Goal: Task Accomplishment & Management: Use online tool/utility

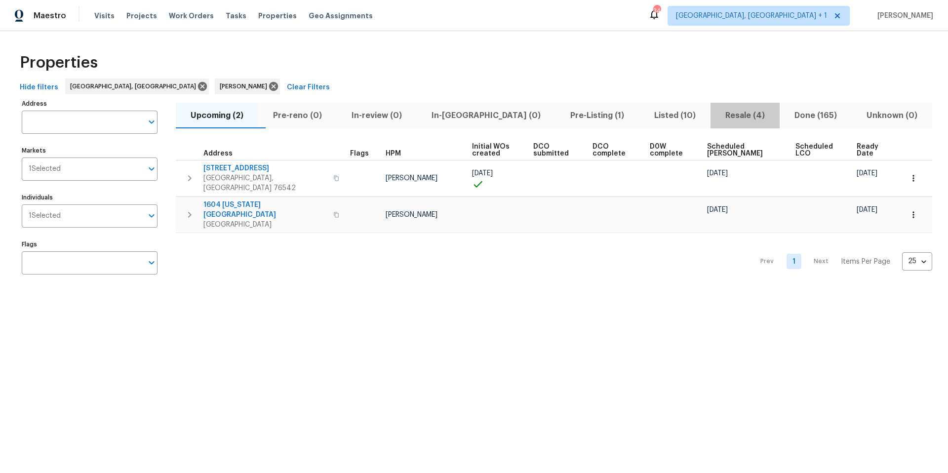
click at [711, 114] on span "Resale (4)" at bounding box center [745, 116] width 57 height 14
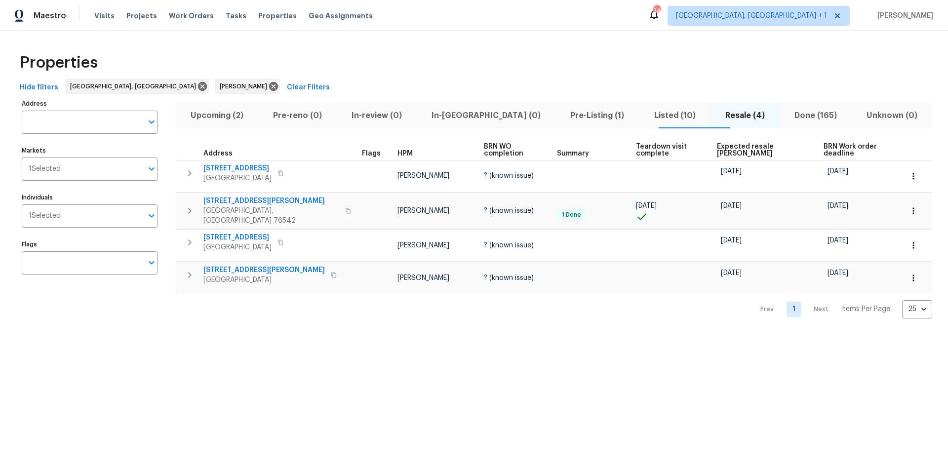
click at [711, 148] on span "Expected resale [PERSON_NAME]" at bounding box center [761, 150] width 89 height 14
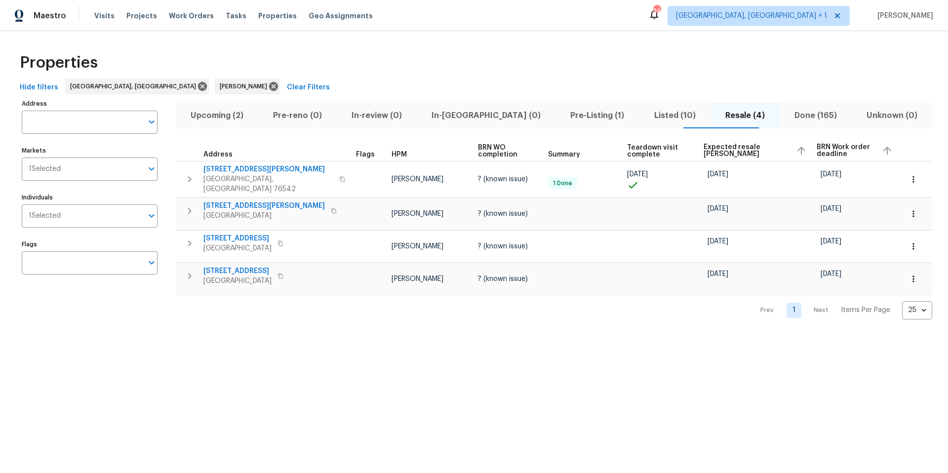
click at [650, 113] on span "Listed (10)" at bounding box center [675, 116] width 59 height 14
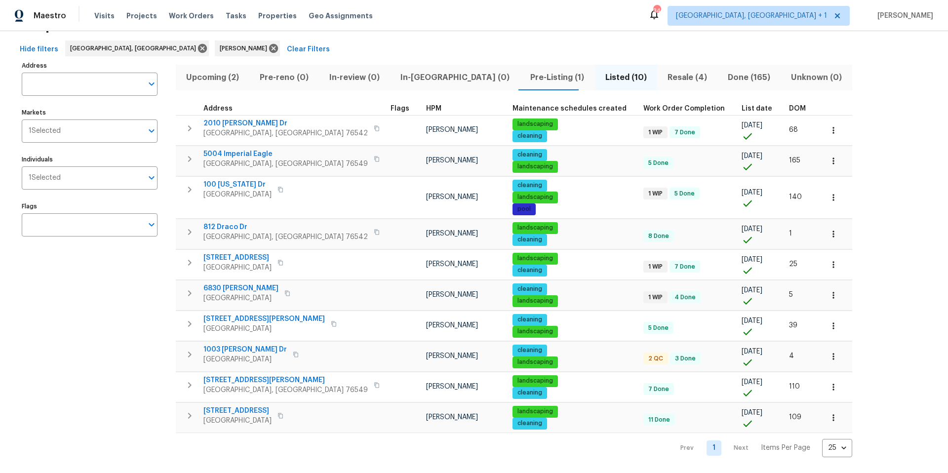
click at [711, 144] on table "Address Flags HPM Maintenance schedules created Work Order Completion List date…" at bounding box center [514, 267] width 677 height 331
click at [711, 105] on span "DOM" at bounding box center [797, 108] width 17 height 7
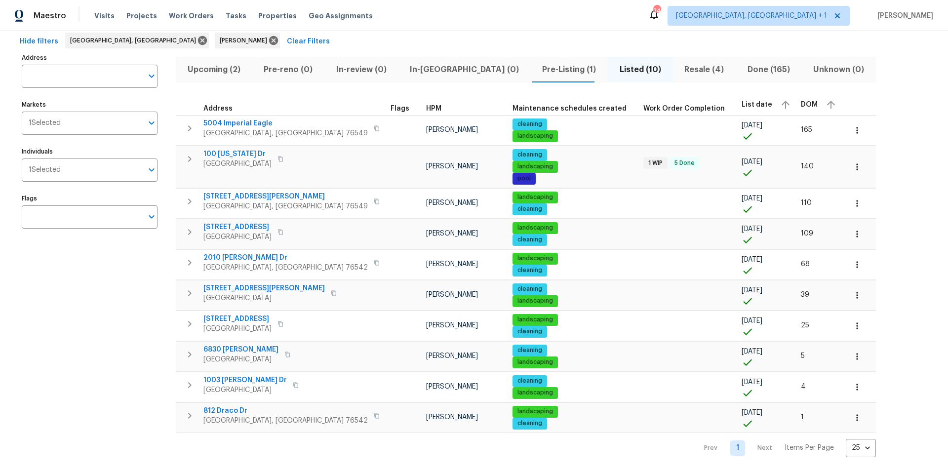
scroll to position [53, 0]
click at [711, 229] on icon "button" at bounding box center [858, 234] width 10 height 10
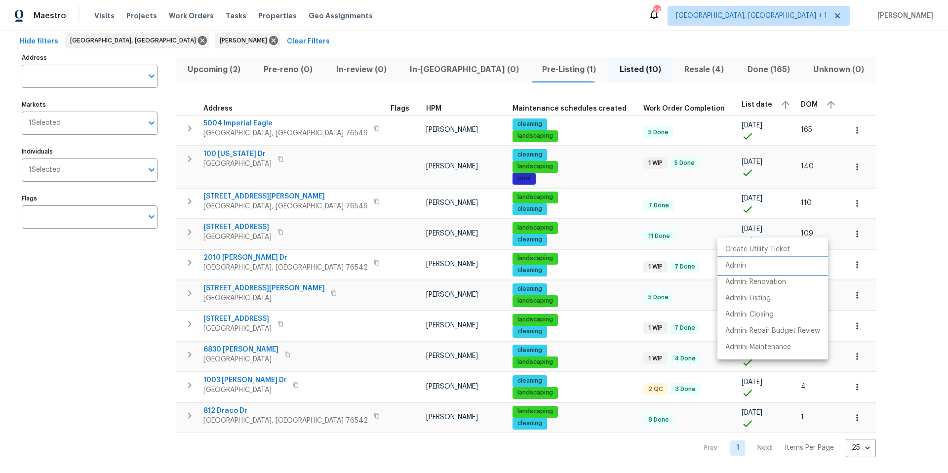
click at [711, 270] on p "Admin" at bounding box center [736, 266] width 21 height 10
click at [711, 217] on div at bounding box center [474, 236] width 948 height 473
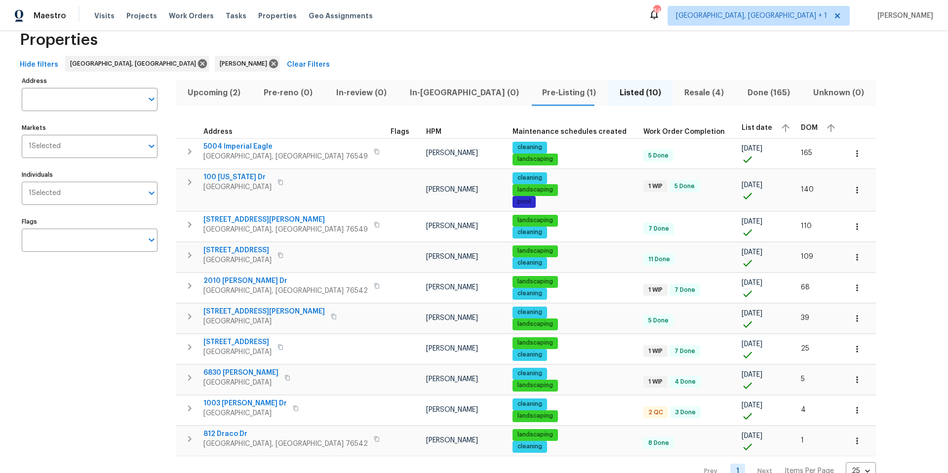
scroll to position [4, 0]
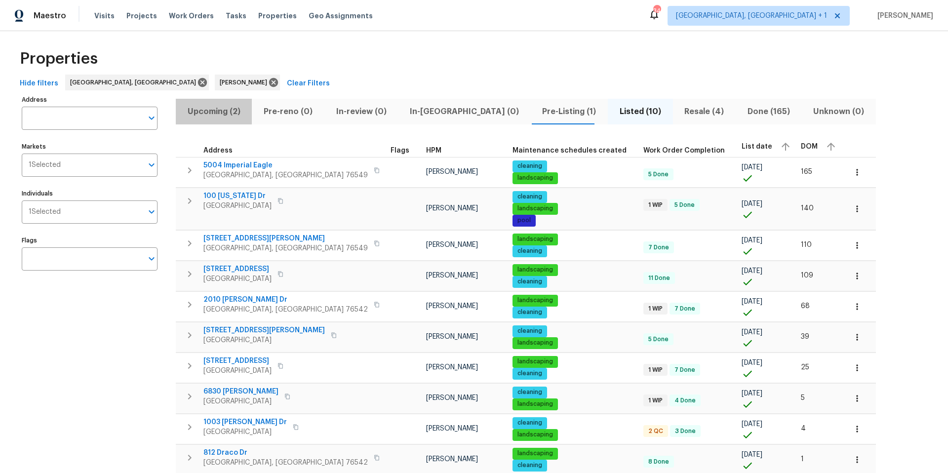
click at [224, 111] on span "Upcoming (2)" at bounding box center [214, 112] width 64 height 14
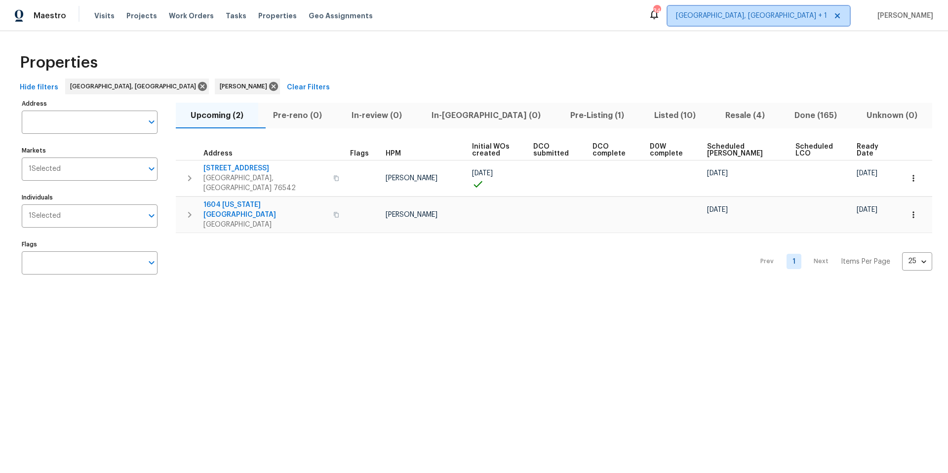
click at [711, 21] on span "[GEOGRAPHIC_DATA], [GEOGRAPHIC_DATA] + 1" at bounding box center [759, 16] width 182 height 20
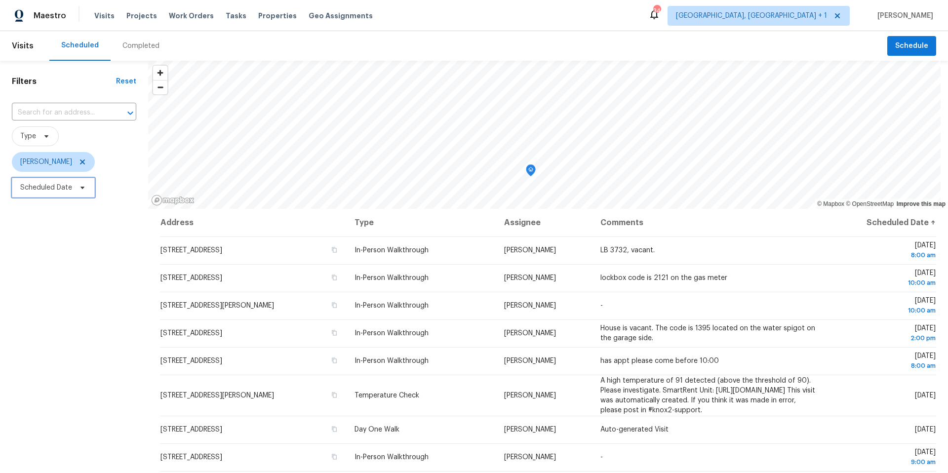
click at [66, 194] on span "Scheduled Date" at bounding box center [53, 188] width 83 height 20
click at [81, 223] on input "text" at bounding box center [66, 221] width 97 height 20
select select "7"
select select "2025"
select select "8"
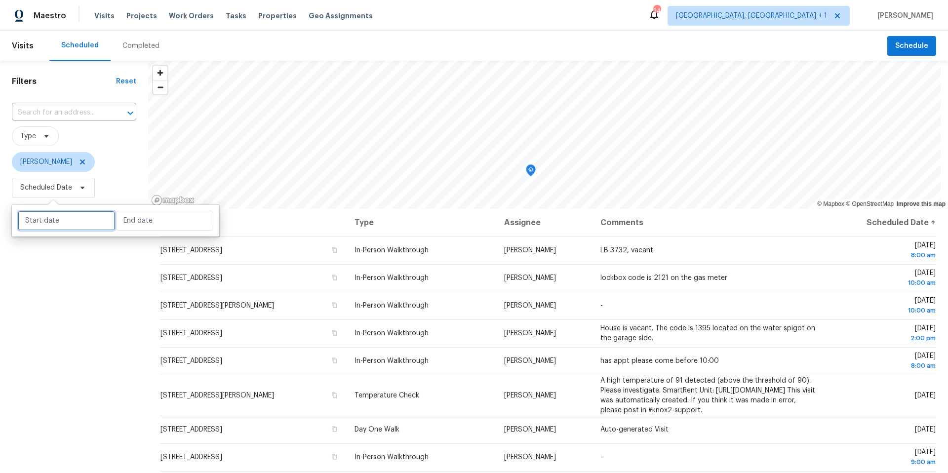
select select "2025"
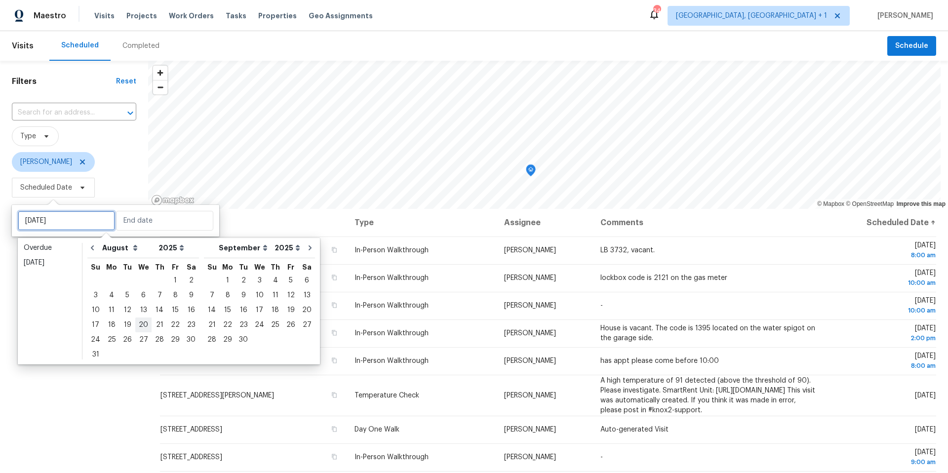
drag, startPoint x: 138, startPoint y: 309, endPoint x: 140, endPoint y: 325, distance: 15.4
click at [140, 325] on div "27 28 29 30 31 1 2 3 4 5 6 7 8 9 10 11 12 13 14 15 16 17 18 19 20 21 22 23 24 2…" at bounding box center [143, 317] width 112 height 89
click at [140, 324] on div "20" at bounding box center [143, 325] width 16 height 14
type input "Wed, Aug 20"
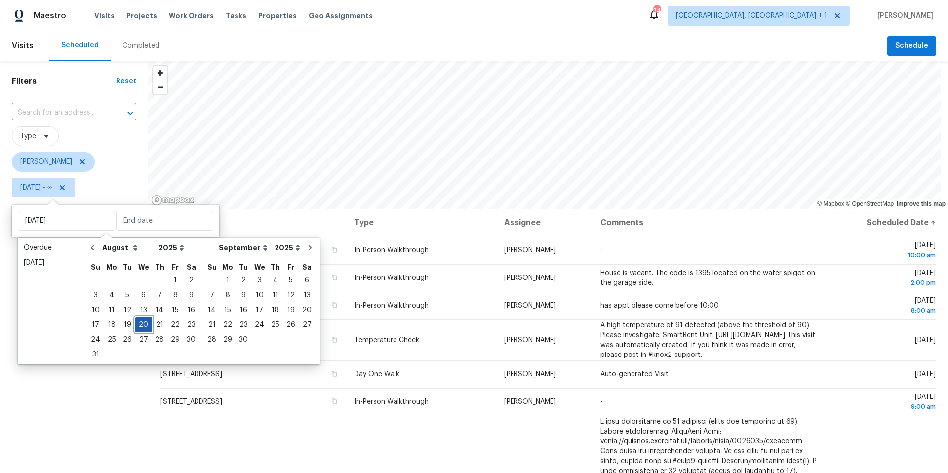
click at [140, 324] on div "20" at bounding box center [143, 325] width 16 height 14
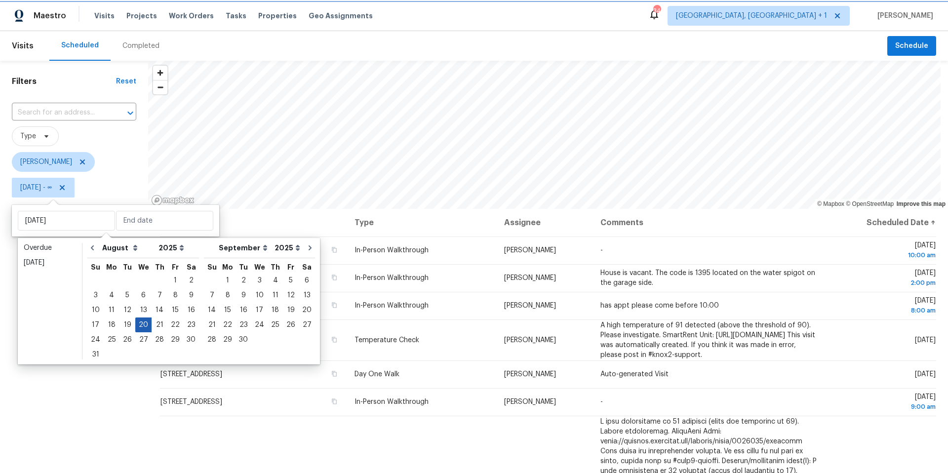
type input "Wed, Aug 20"
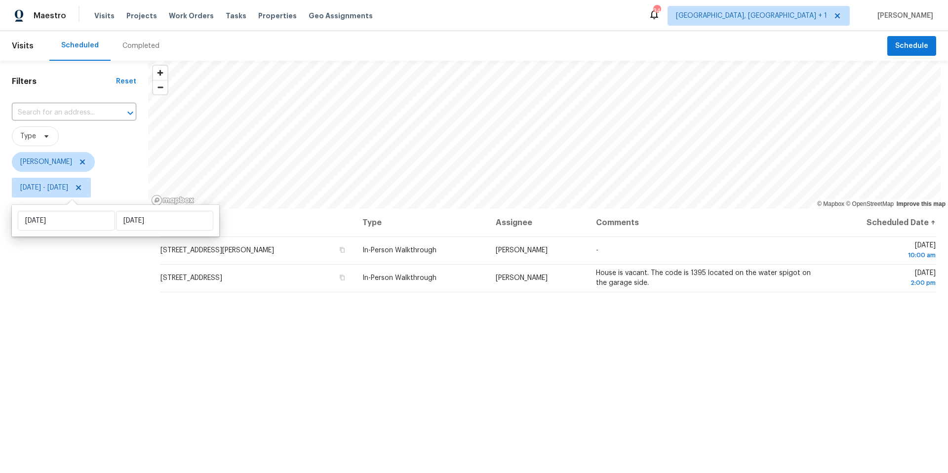
click at [40, 357] on div "Filters Reset ​ Type Nelson Figueroa Wed, Aug 20 - Wed, Aug 20" at bounding box center [74, 324] width 148 height 527
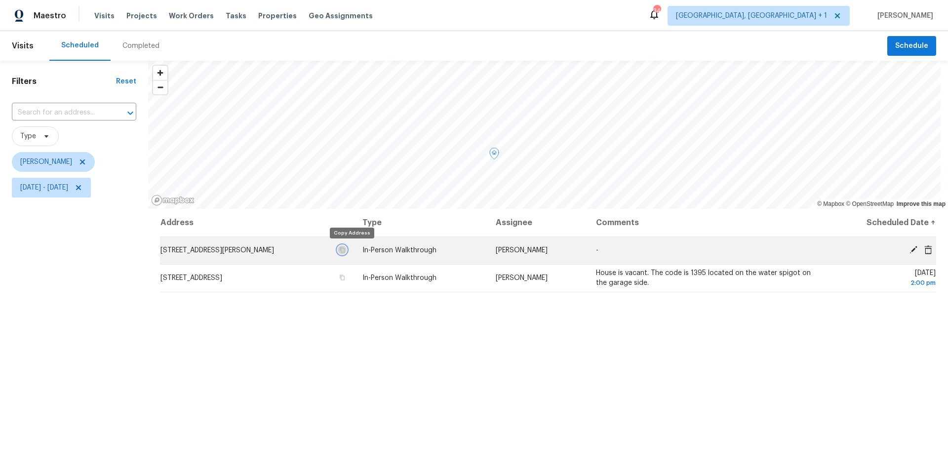
click at [345, 249] on icon "button" at bounding box center [342, 250] width 6 height 6
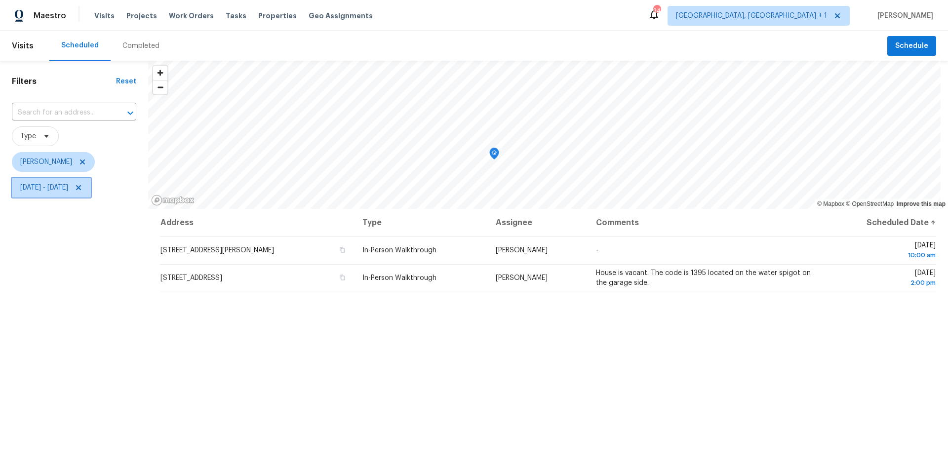
click at [82, 195] on span "Wed, Aug 20 - Wed, Aug 20" at bounding box center [51, 188] width 79 height 20
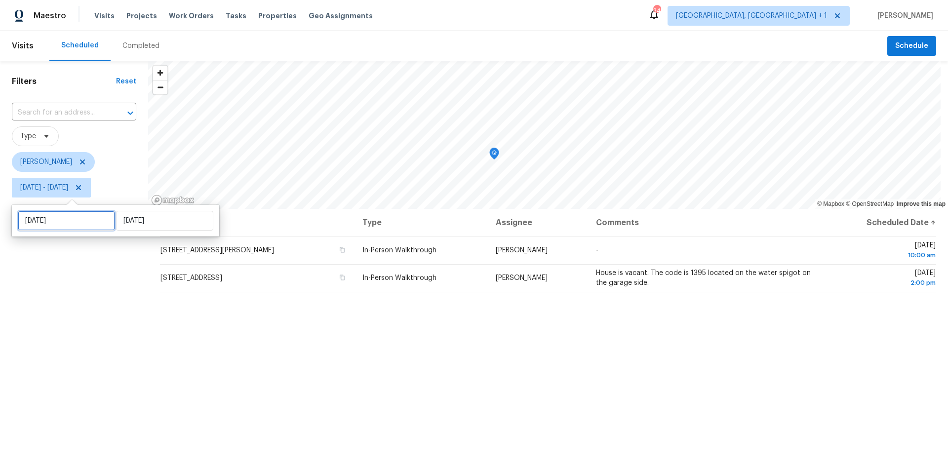
click at [99, 218] on input "Wed, Aug 20" at bounding box center [66, 221] width 97 height 20
select select "7"
select select "2025"
select select "8"
select select "2025"
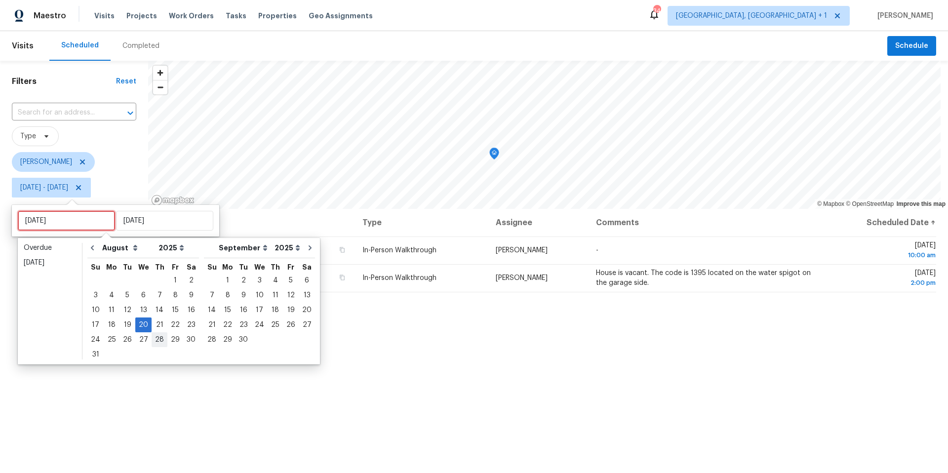
type input "Wed, Aug 13"
type input "Wed, Aug 20"
type input "Fri, Aug 29"
click at [160, 325] on div "21" at bounding box center [160, 325] width 16 height 14
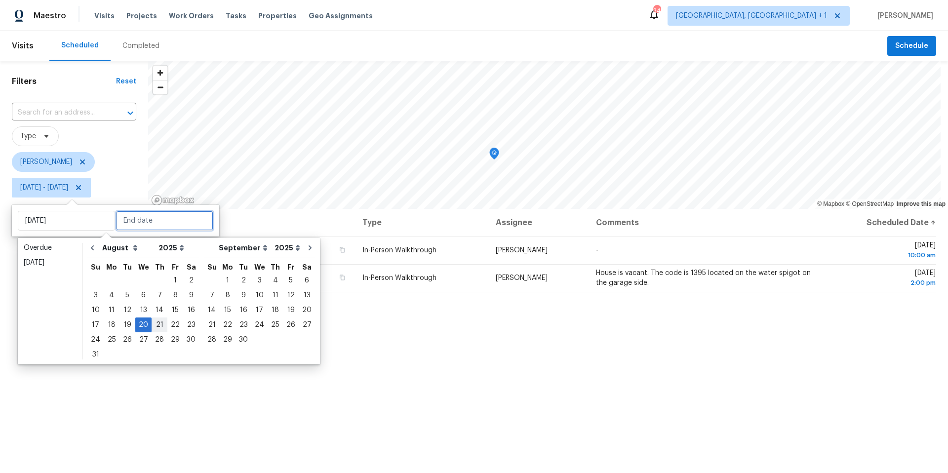
type input "Thu, Aug 21"
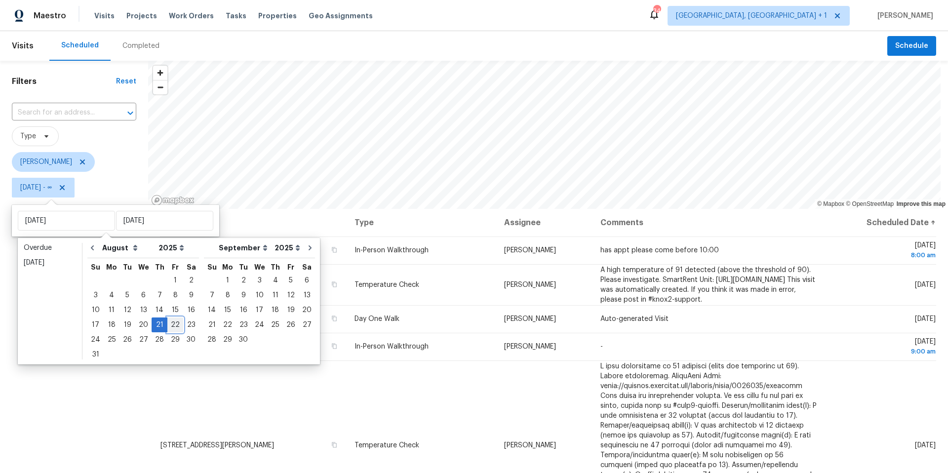
click at [171, 324] on div "22" at bounding box center [175, 325] width 16 height 14
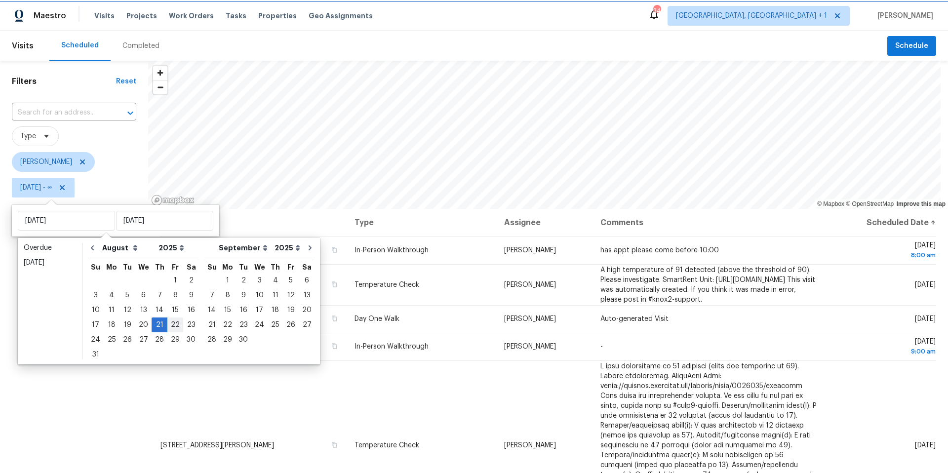
type input "Fri, Aug 22"
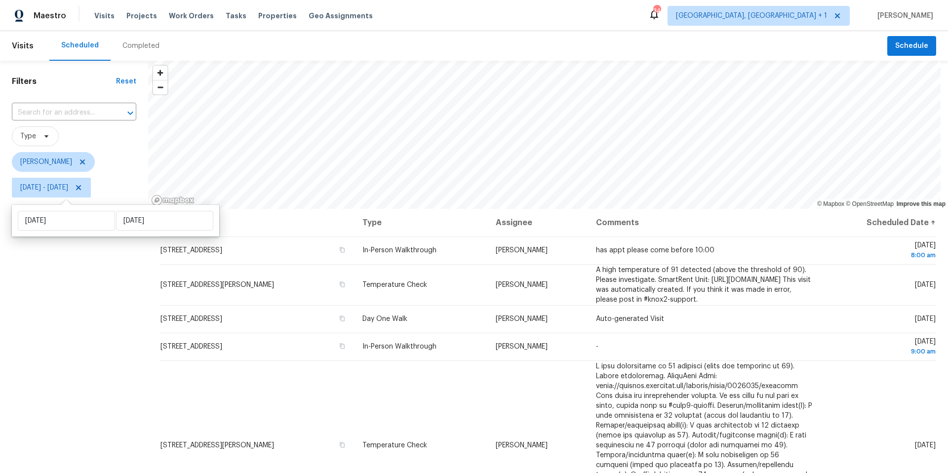
drag, startPoint x: 60, startPoint y: 351, endPoint x: 69, endPoint y: 342, distance: 12.6
click at [60, 351] on div "Filters Reset ​ Type Nelson Figueroa Thu, Aug 21 - Fri, Aug 22" at bounding box center [74, 324] width 148 height 527
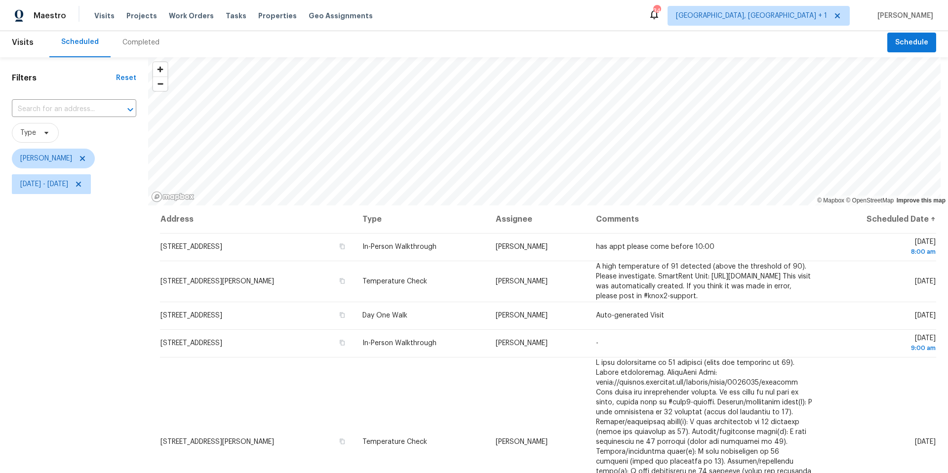
scroll to position [4, 0]
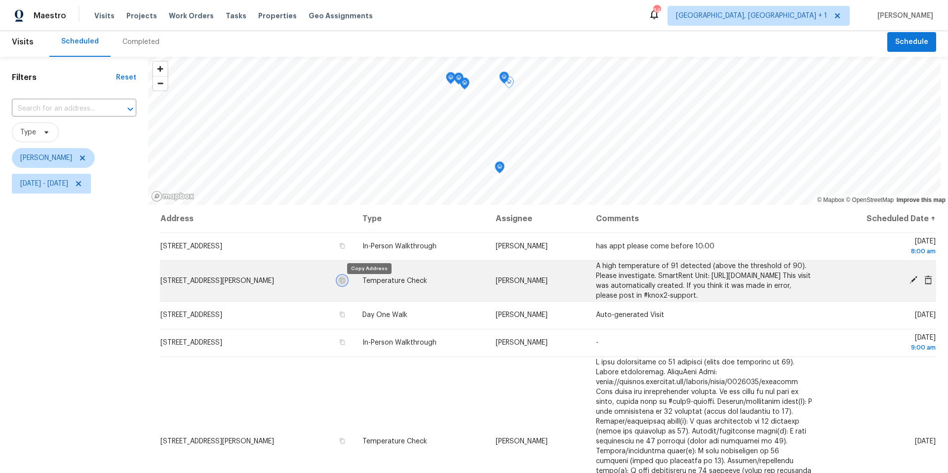
click at [345, 283] on icon "button" at bounding box center [342, 280] width 5 height 5
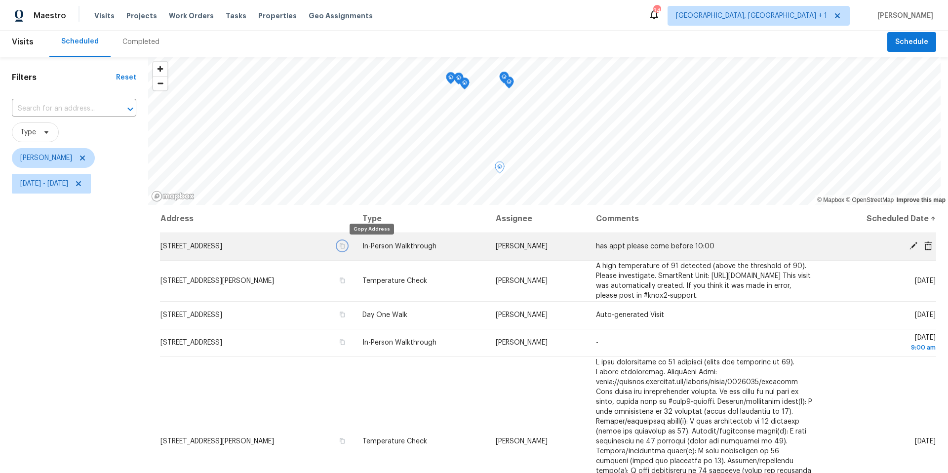
click at [345, 246] on icon "button" at bounding box center [342, 246] width 5 height 5
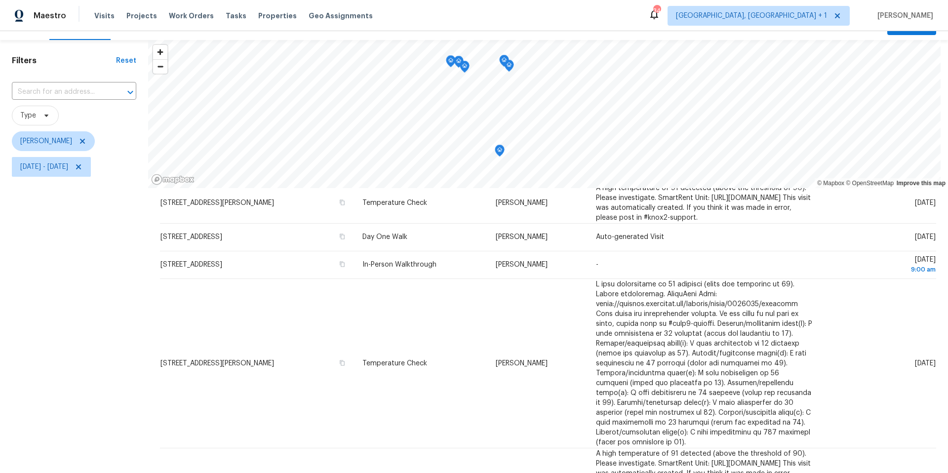
scroll to position [0, 0]
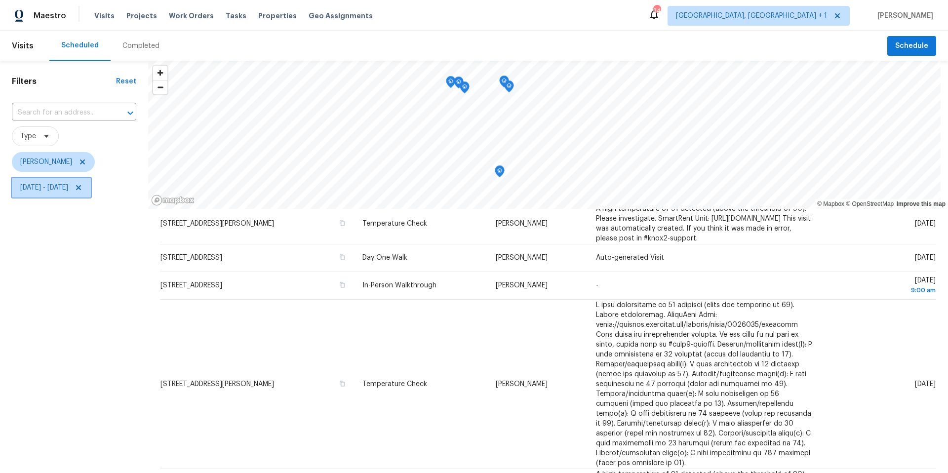
click at [79, 197] on span "Thu, Aug 21 - Fri, Aug 22" at bounding box center [51, 188] width 79 height 20
click at [69, 209] on div "Thu, Aug 21 Fri, Aug 22" at bounding box center [115, 221] width 207 height 32
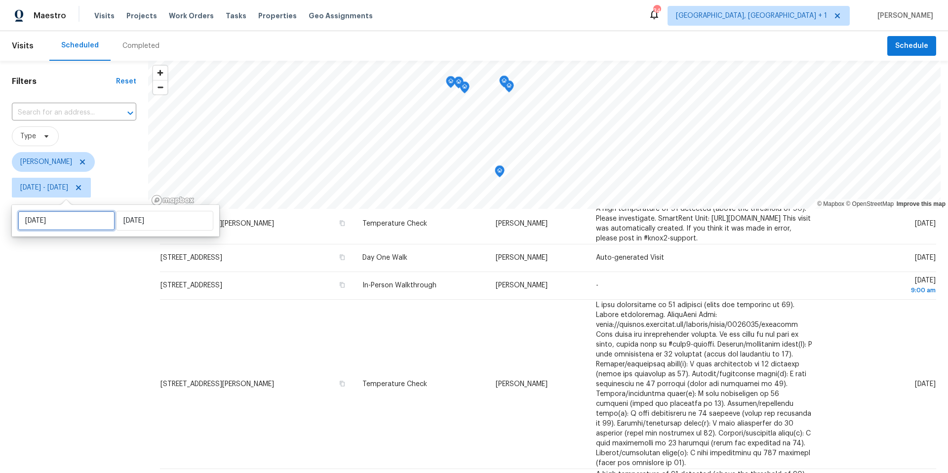
click at [65, 226] on input "Thu, Aug 21" at bounding box center [66, 221] width 97 height 20
select select "7"
select select "2025"
select select "8"
select select "2025"
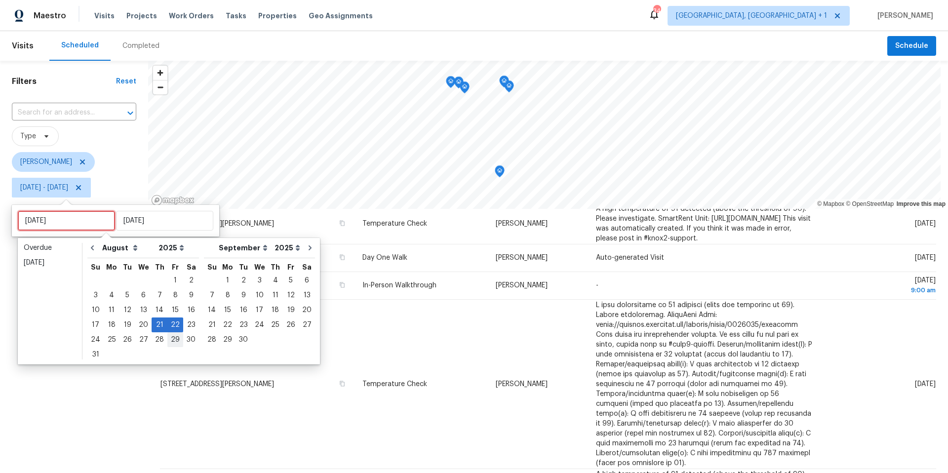
type input "Wed, Aug 13"
type input "Fri, Aug 29"
type input "Fri, Aug 22"
click at [159, 323] on div "21" at bounding box center [160, 325] width 16 height 14
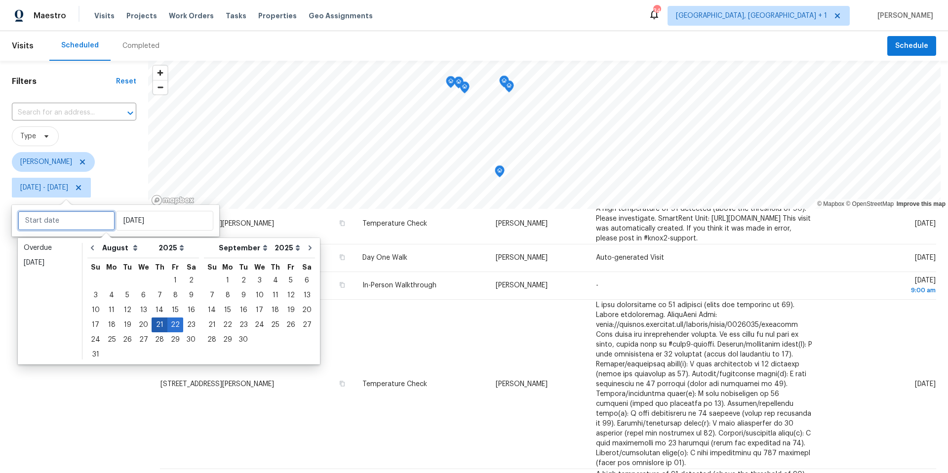
type input "Thu, Aug 21"
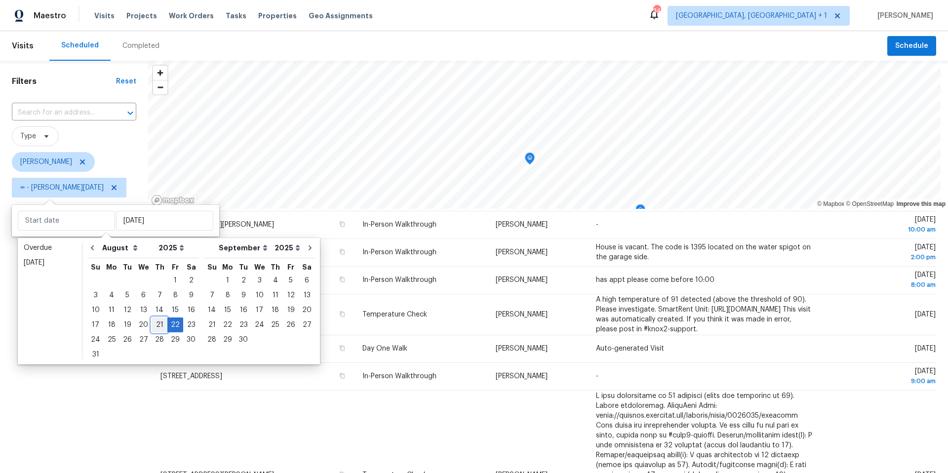
click at [159, 323] on div "21" at bounding box center [160, 325] width 16 height 14
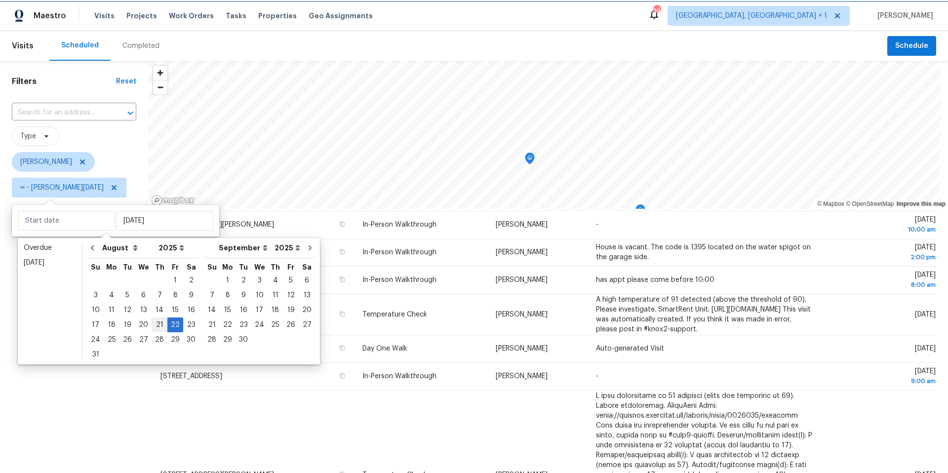
type input "Thu, Aug 21"
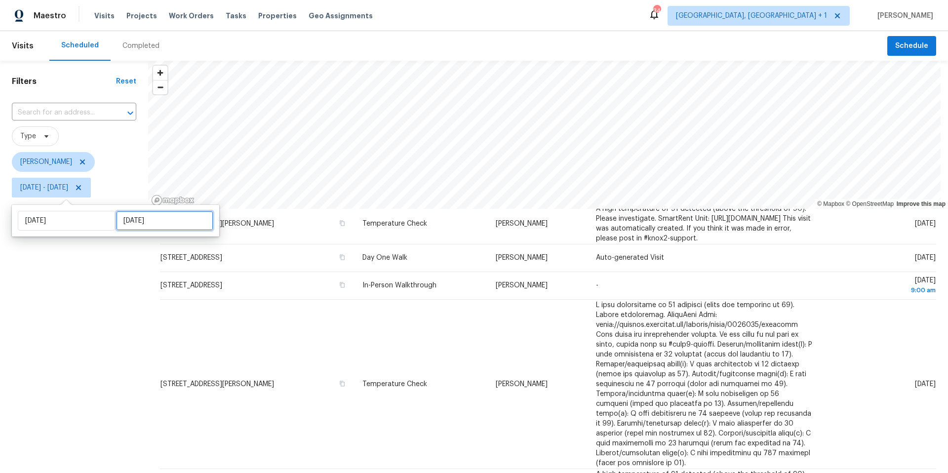
click at [137, 230] on input "Fri, Aug 22" at bounding box center [164, 221] width 97 height 20
select select "7"
select select "2025"
select select "8"
select select "2025"
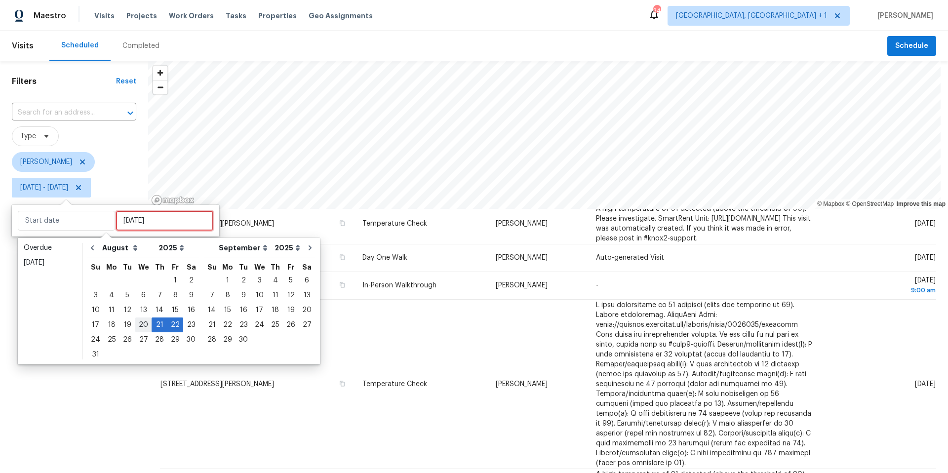
type input "Wed, Aug 20"
type input "Thu, Aug 21"
click at [152, 324] on div "21" at bounding box center [160, 325] width 16 height 14
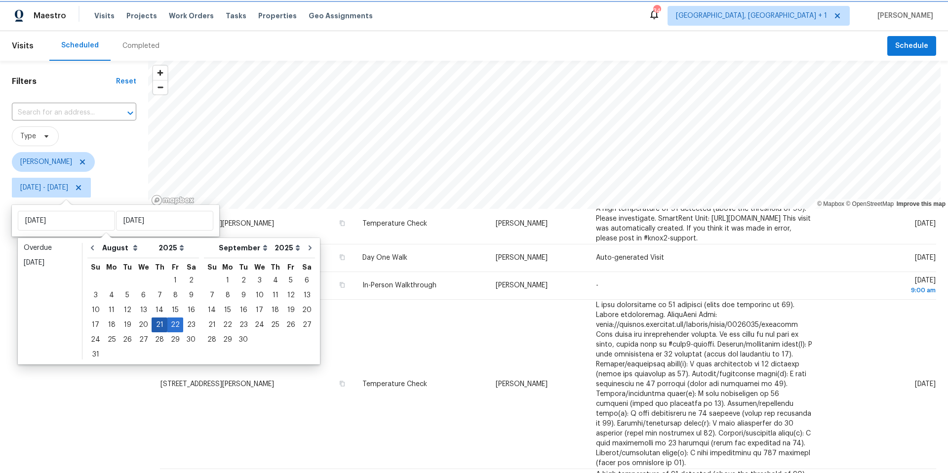
type input "Thu, Aug 21"
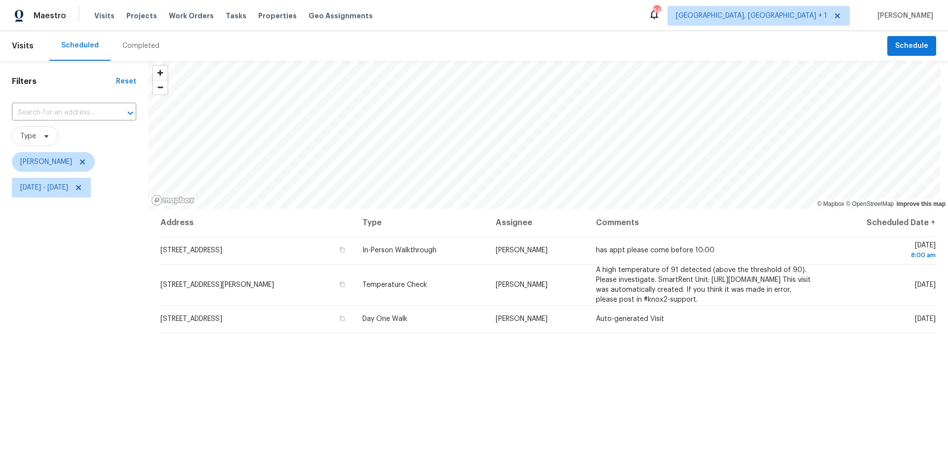
click at [69, 378] on div "Filters Reset ​ Type Nelson Figueroa Thu, Aug 21 - Thu, Aug 21" at bounding box center [74, 324] width 148 height 527
click at [55, 196] on span "Thu, Aug 21 - Thu, Aug 21" at bounding box center [51, 188] width 79 height 20
select select "7"
select select "2025"
select select "8"
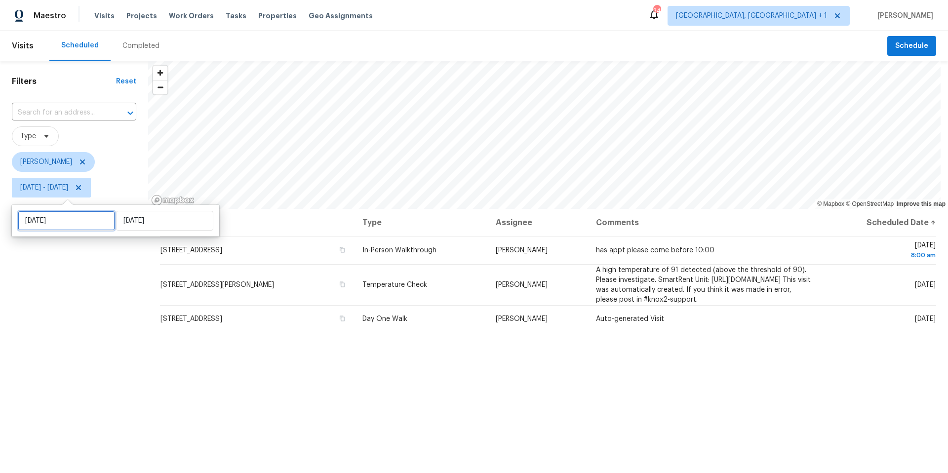
select select "2025"
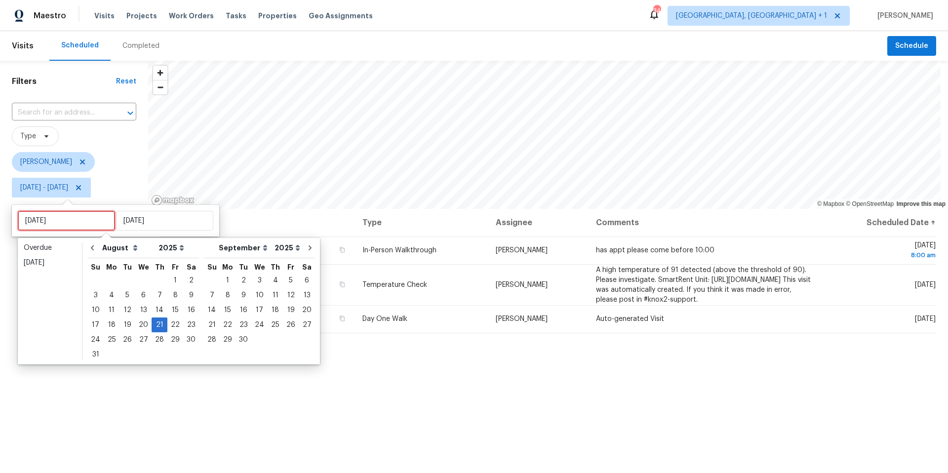
click at [60, 215] on input "Thu, Aug 21" at bounding box center [66, 221] width 97 height 20
type input "Fri, Aug 22"
click at [168, 325] on div "22" at bounding box center [175, 325] width 16 height 14
type input "Fri, Aug 22"
type input "Thu, Aug 21"
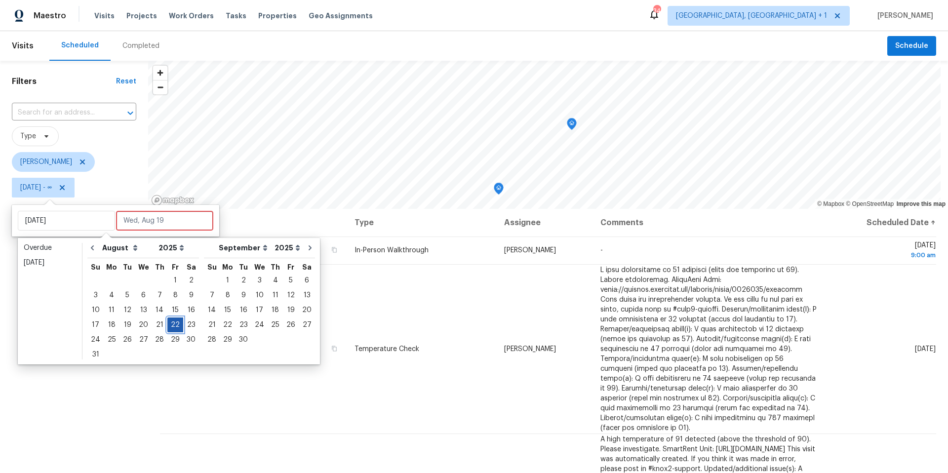
click at [168, 325] on div "22" at bounding box center [175, 325] width 16 height 14
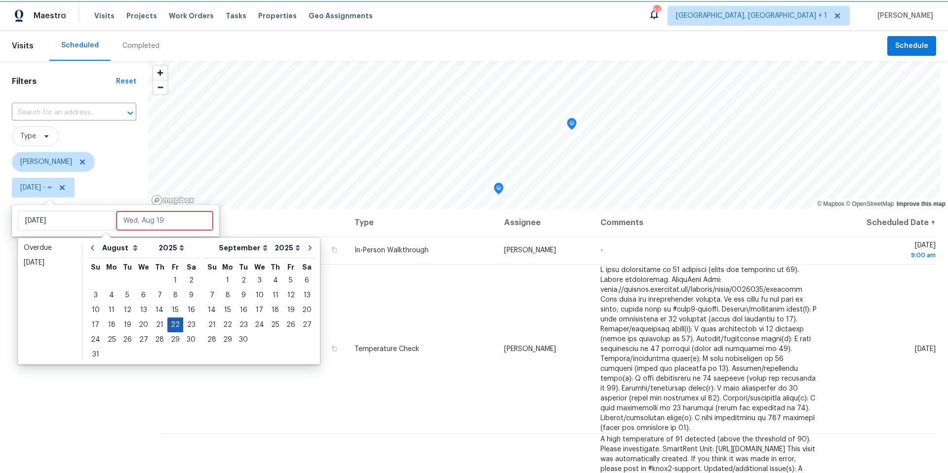
type input "Fri, Aug 22"
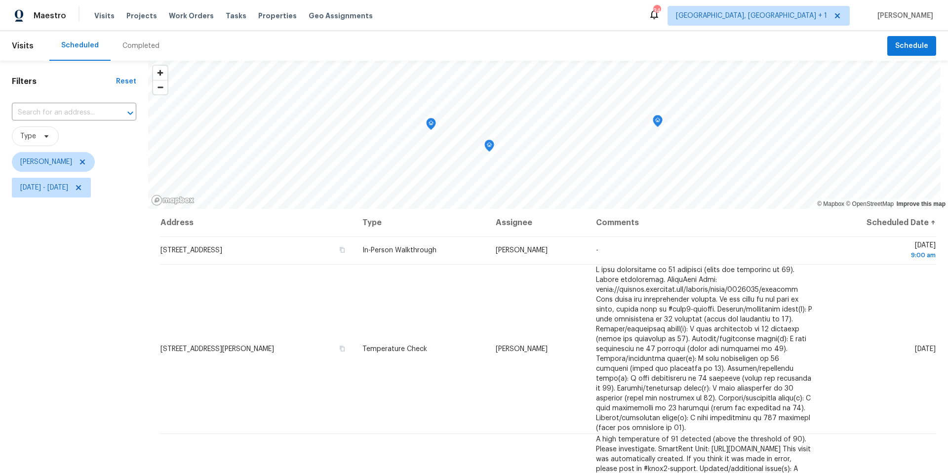
click at [67, 370] on div "Filters Reset ​ Type Nelson Figueroa Fri, Aug 22 - Fri, Aug 22" at bounding box center [74, 324] width 148 height 527
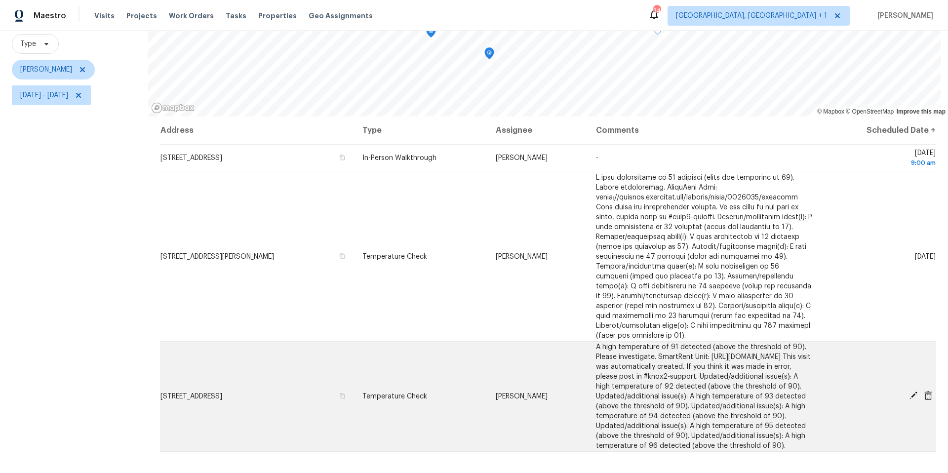
scroll to position [122, 0]
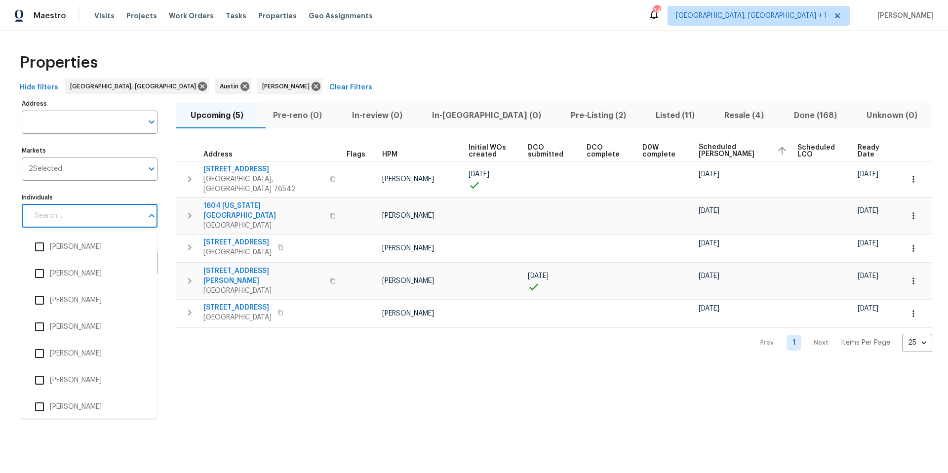
click at [96, 220] on input "Individuals" at bounding box center [86, 216] width 114 height 23
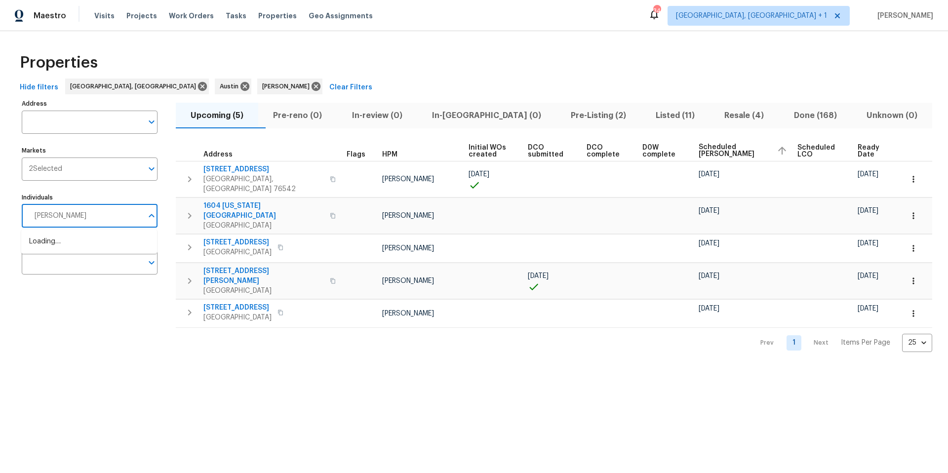
type input "[PERSON_NAME]"
click at [46, 249] on input "checkbox" at bounding box center [39, 247] width 21 height 21
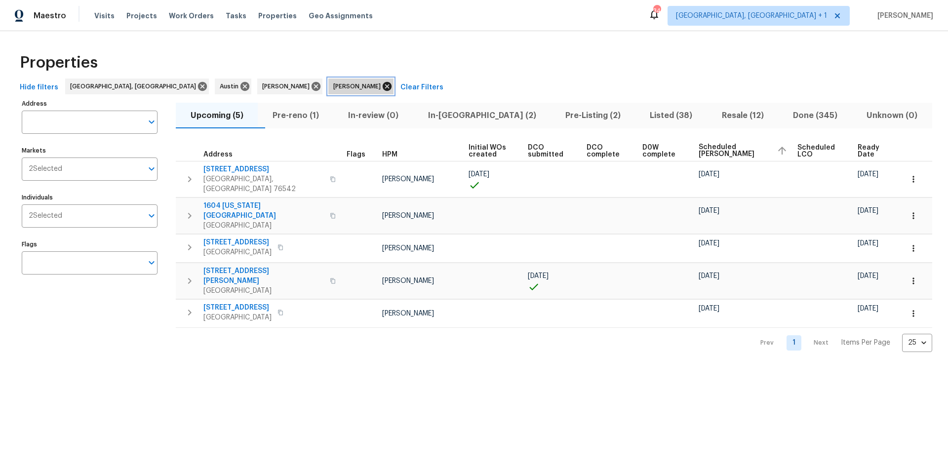
click at [382, 86] on icon at bounding box center [387, 86] width 11 height 11
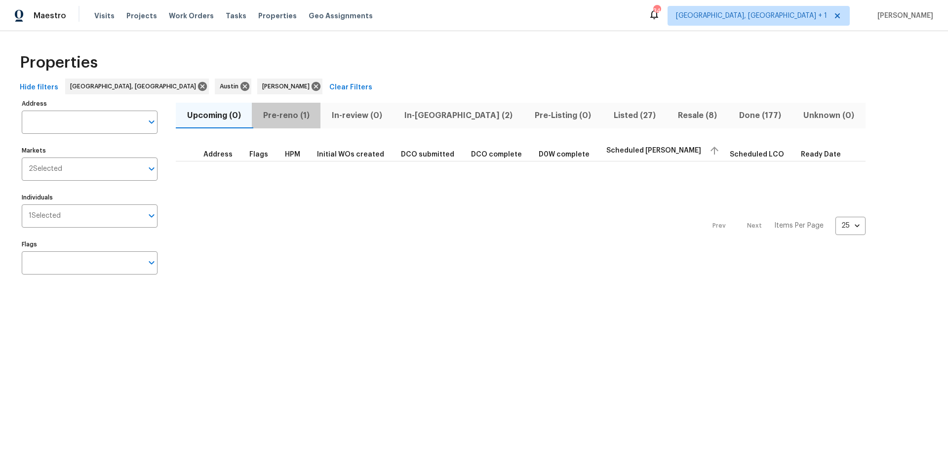
click at [280, 116] on span "Pre-reno (1)" at bounding box center [286, 116] width 57 height 14
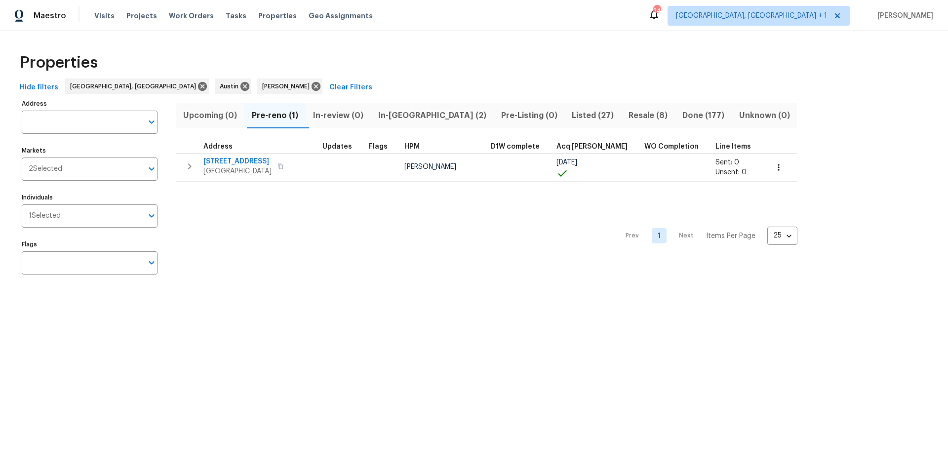
click at [405, 117] on span "In-[GEOGRAPHIC_DATA] (2)" at bounding box center [432, 116] width 111 height 14
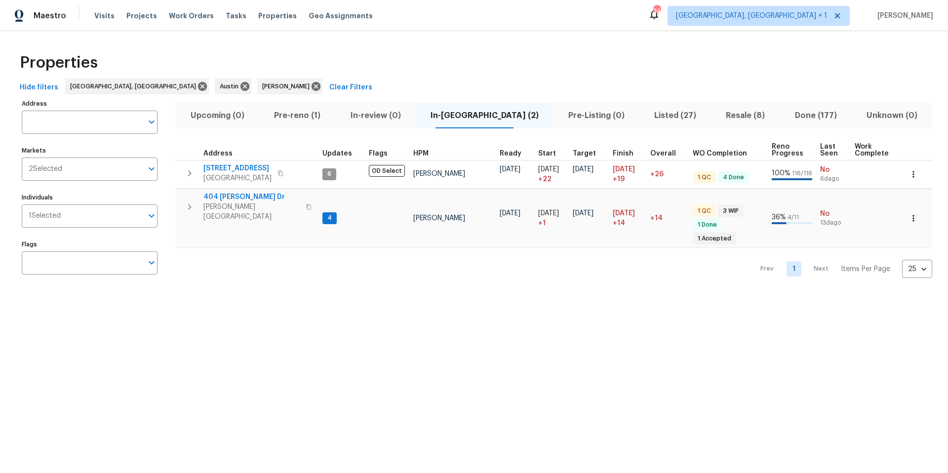
click at [306, 116] on span "Pre-reno (1)" at bounding box center [297, 116] width 64 height 14
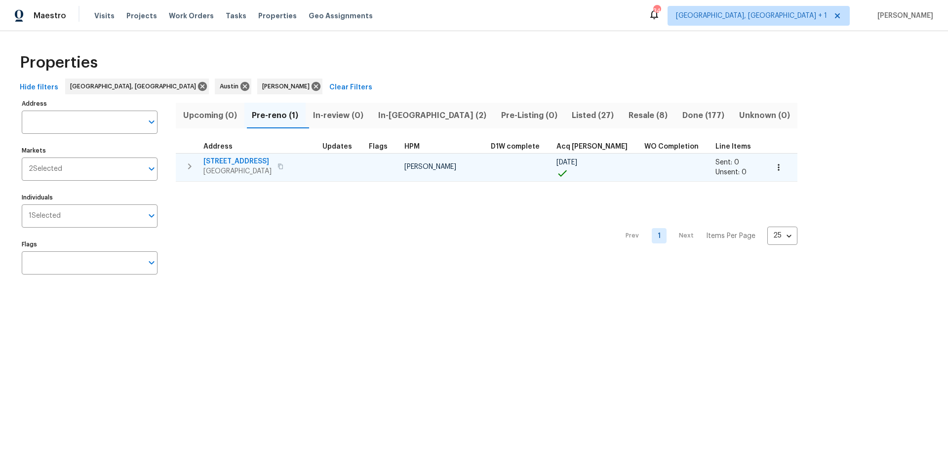
click at [768, 166] on button "button" at bounding box center [779, 168] width 22 height 22
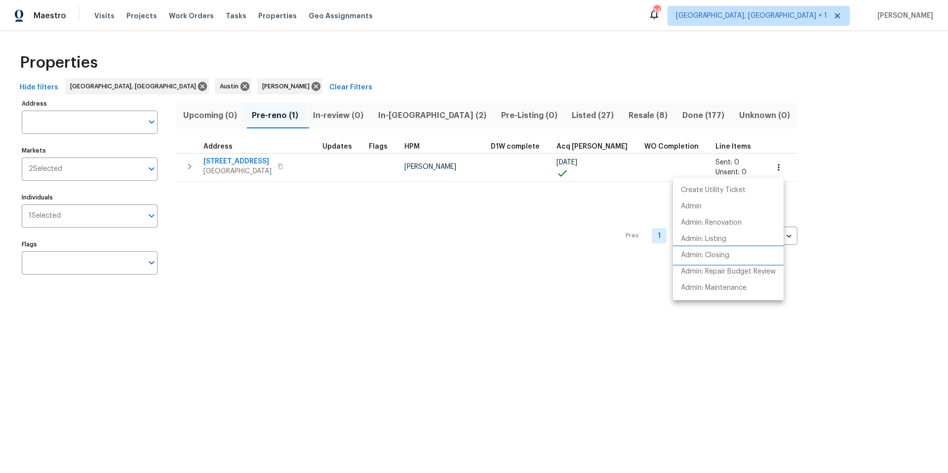
click at [708, 255] on p "Admin: Closing" at bounding box center [705, 255] width 48 height 10
click at [234, 160] on div at bounding box center [474, 236] width 948 height 473
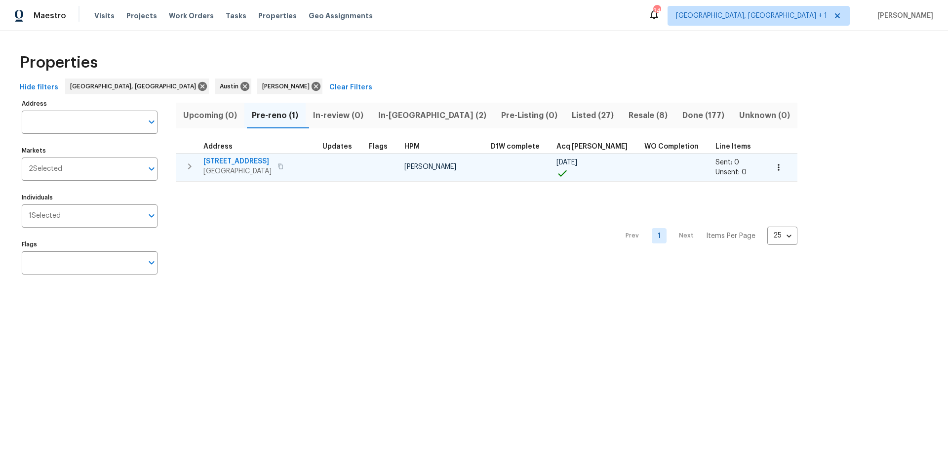
click at [235, 163] on span "[STREET_ADDRESS]" at bounding box center [238, 162] width 68 height 10
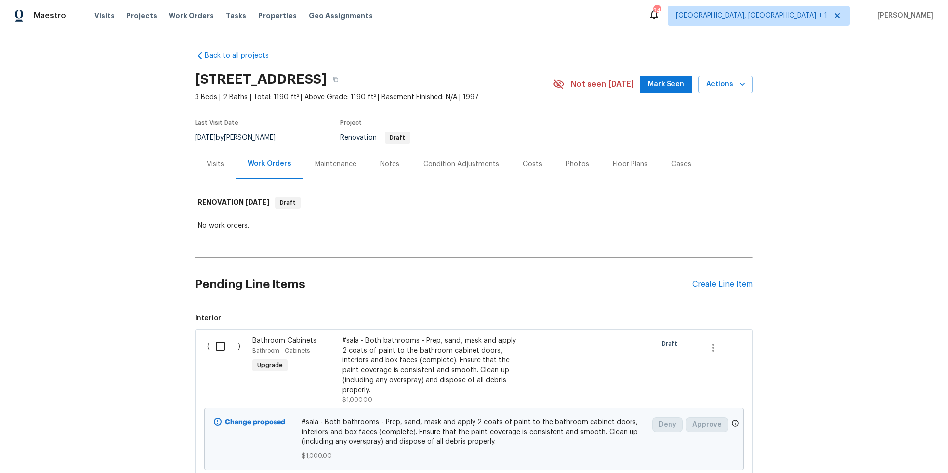
click at [219, 163] on div "Visits" at bounding box center [215, 165] width 17 height 10
